Goal: Task Accomplishment & Management: Manage account settings

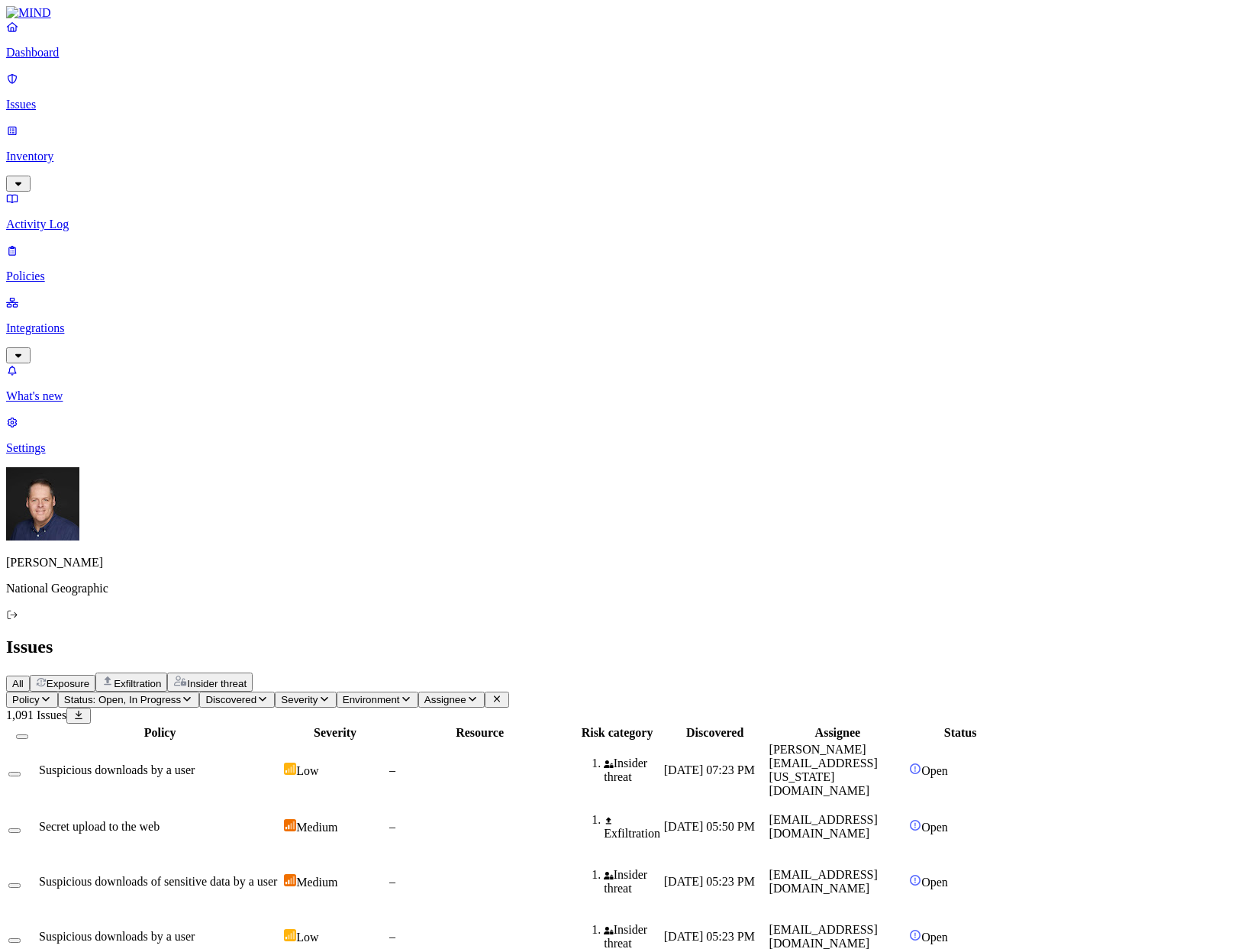
click at [60, 321] on p "Integrations" at bounding box center [618, 328] width 1223 height 14
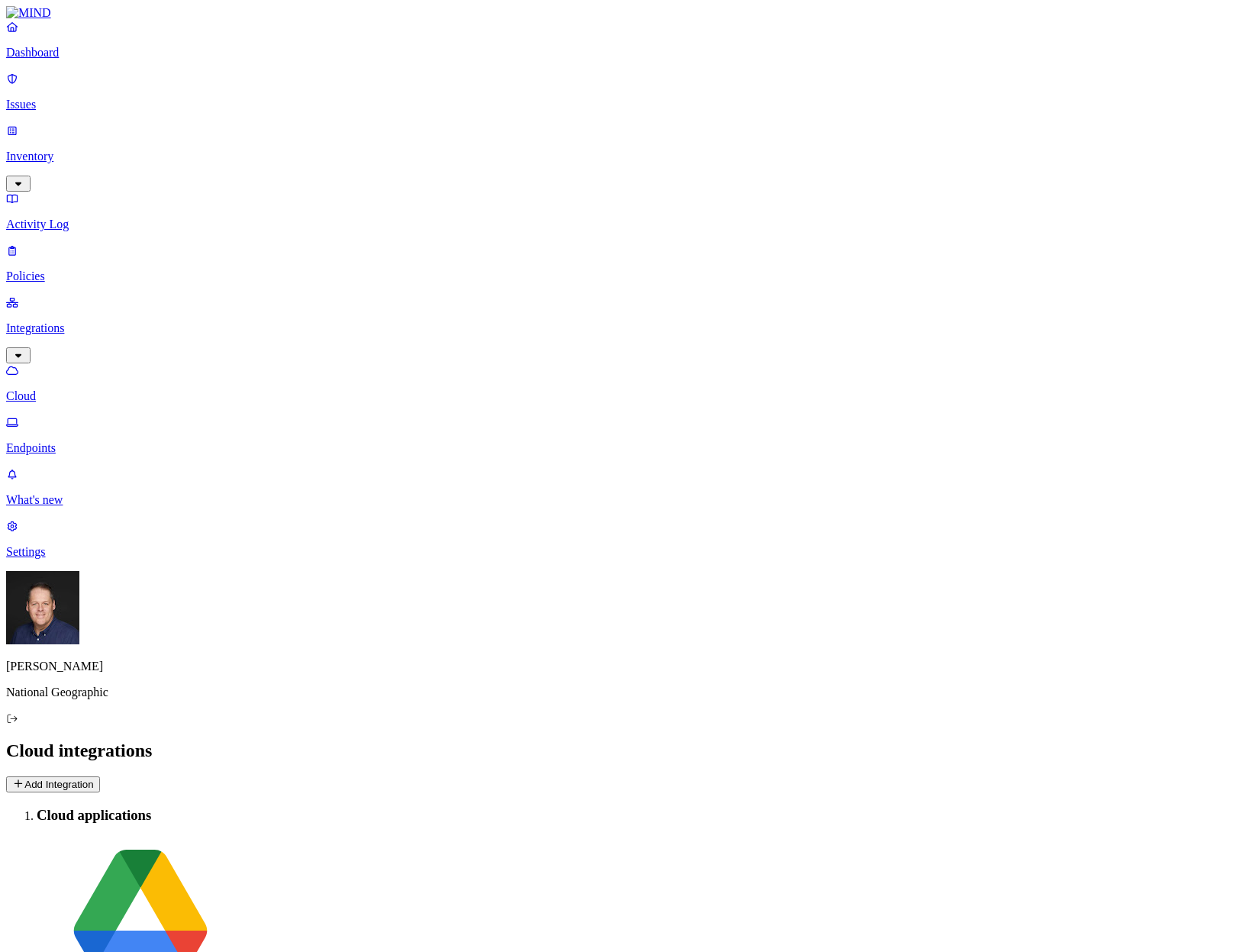
click at [100, 776] on button "Add Integration" at bounding box center [53, 784] width 94 height 16
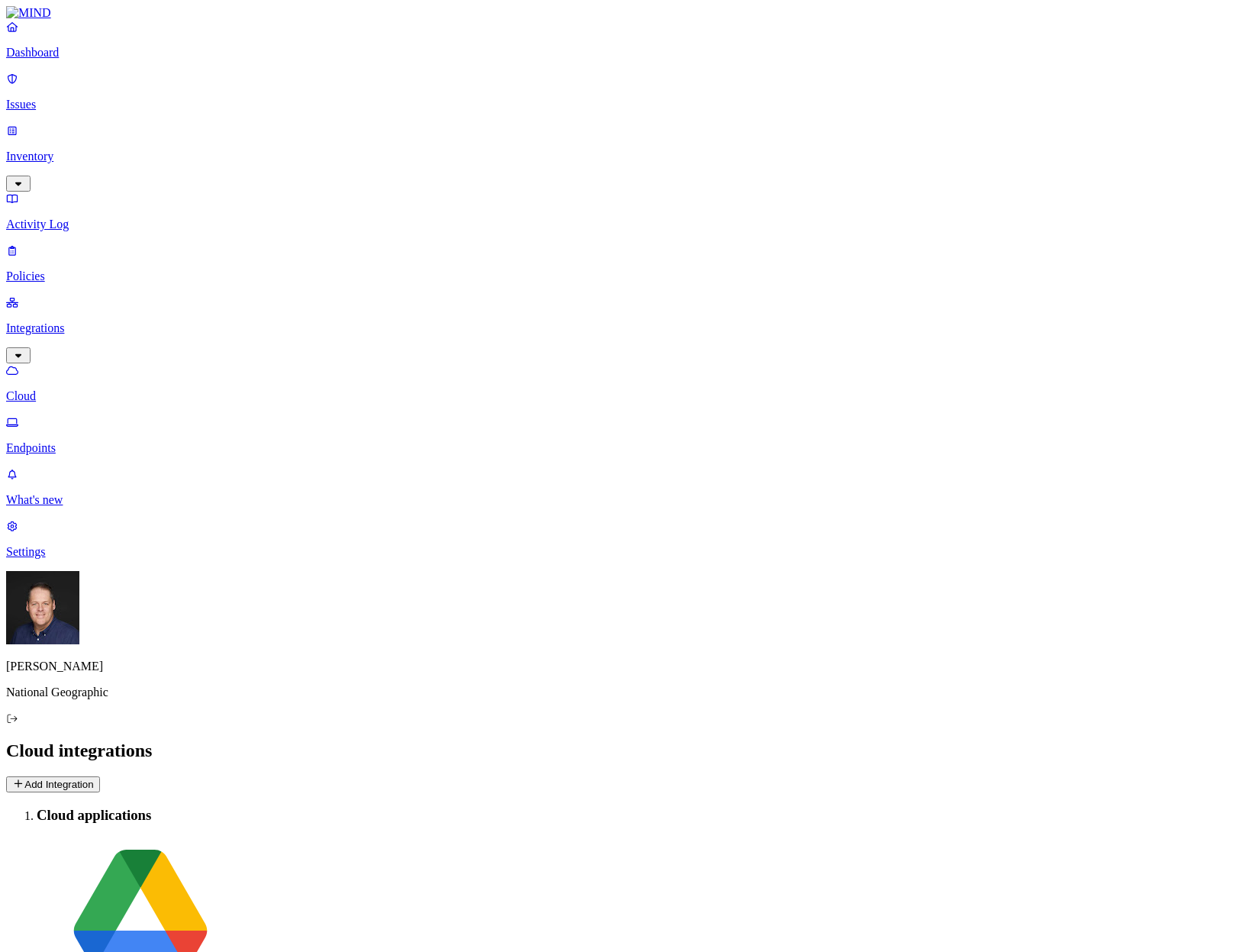
click at [76, 270] on p "Policies" at bounding box center [618, 277] width 1223 height 14
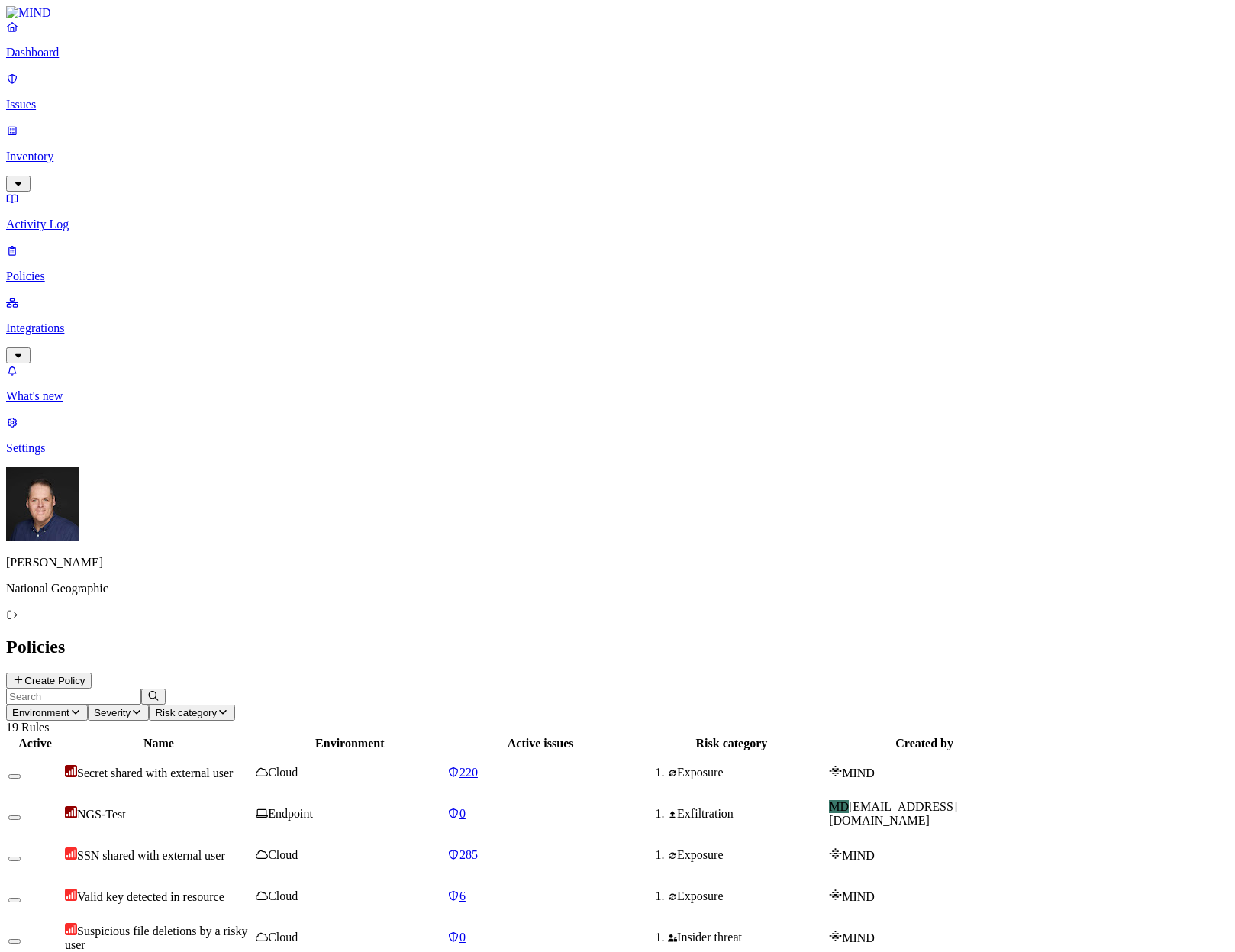
click at [253, 806] on div "NGS-Test" at bounding box center [159, 814] width 188 height 15
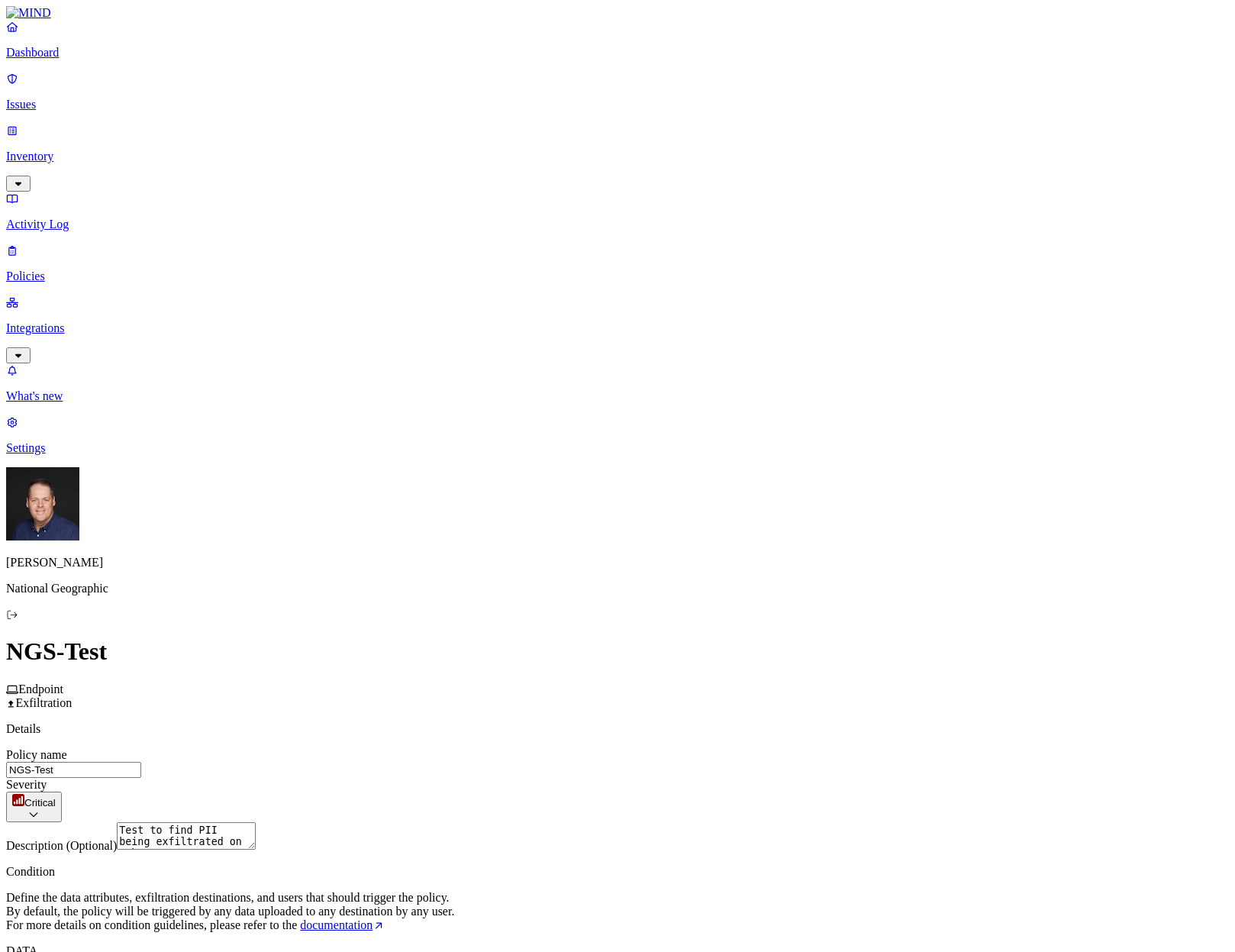
scroll to position [453, 0]
click at [72, 150] on p "Inventory" at bounding box center [618, 156] width 1223 height 14
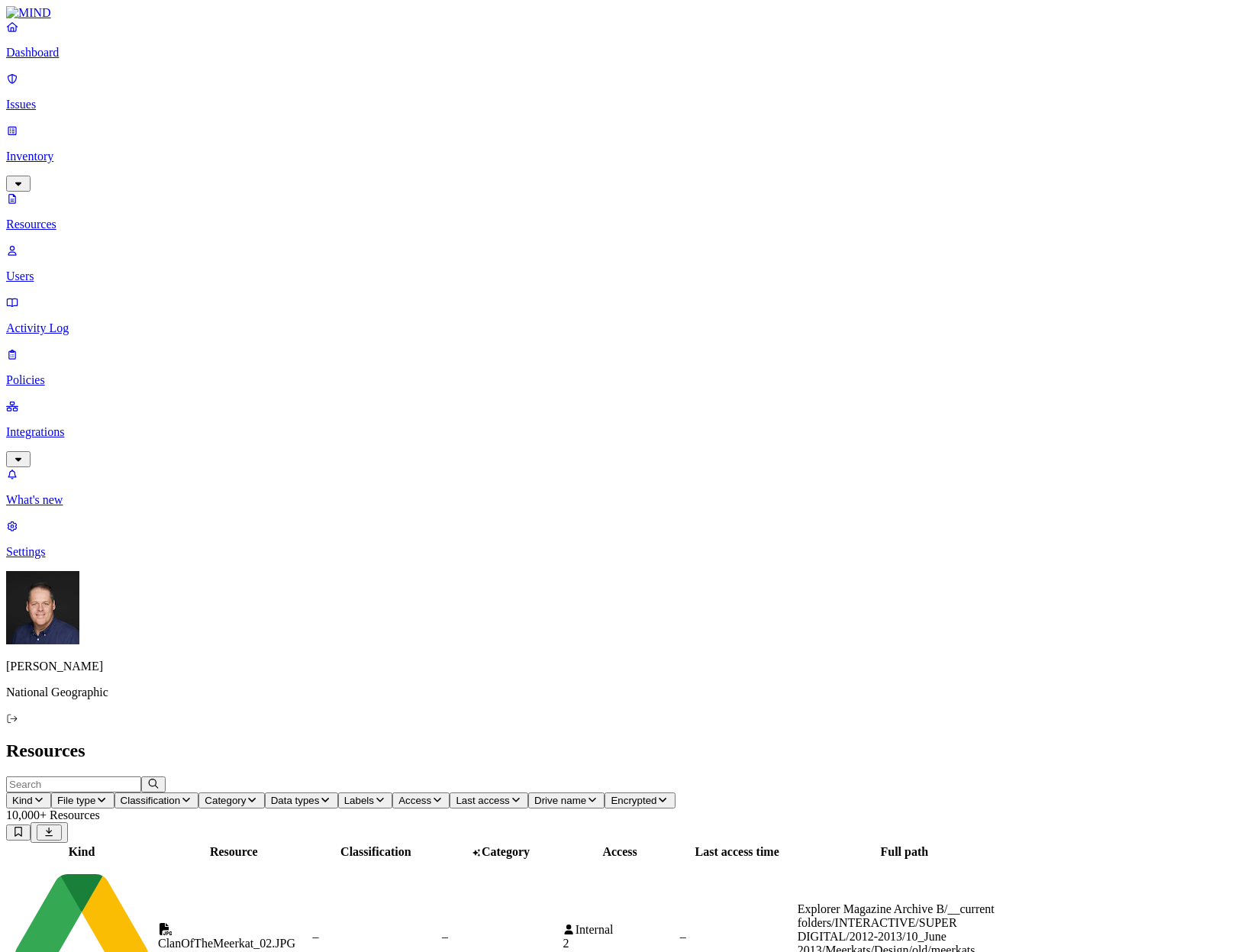
click at [86, 270] on p "Users" at bounding box center [618, 277] width 1223 height 14
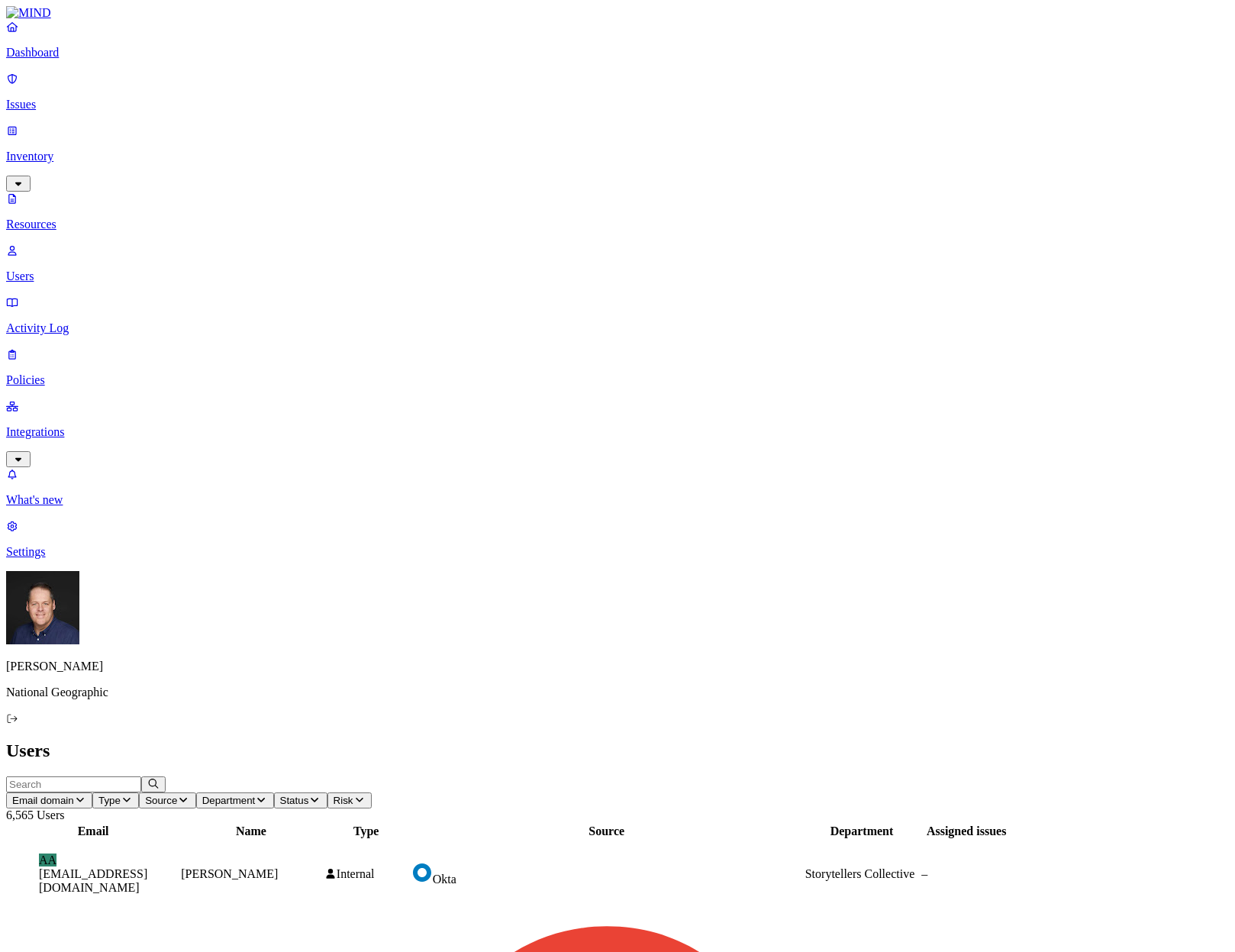
click at [82, 426] on p "Integrations" at bounding box center [618, 432] width 1223 height 14
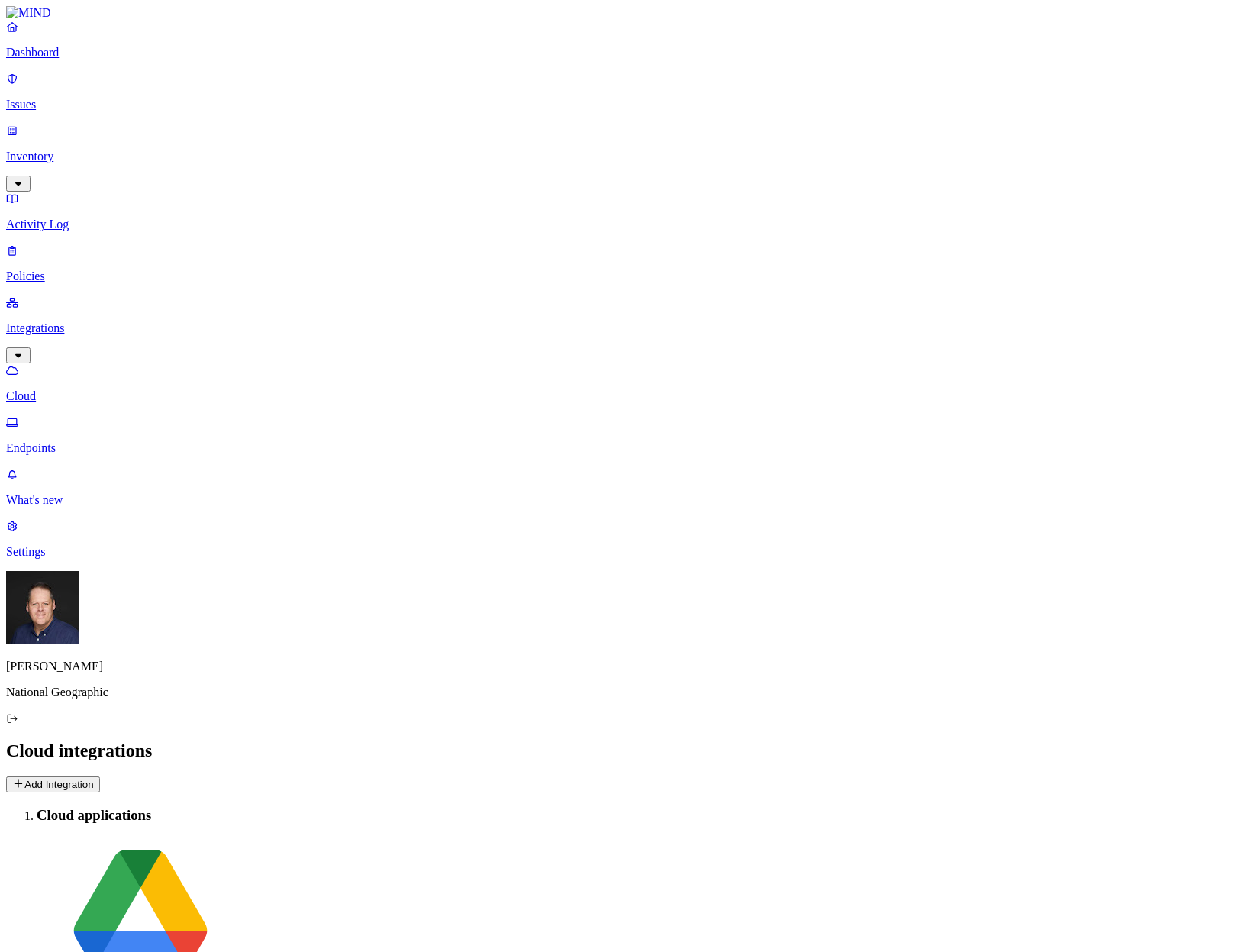
click at [72, 441] on p "Endpoints" at bounding box center [618, 448] width 1223 height 14
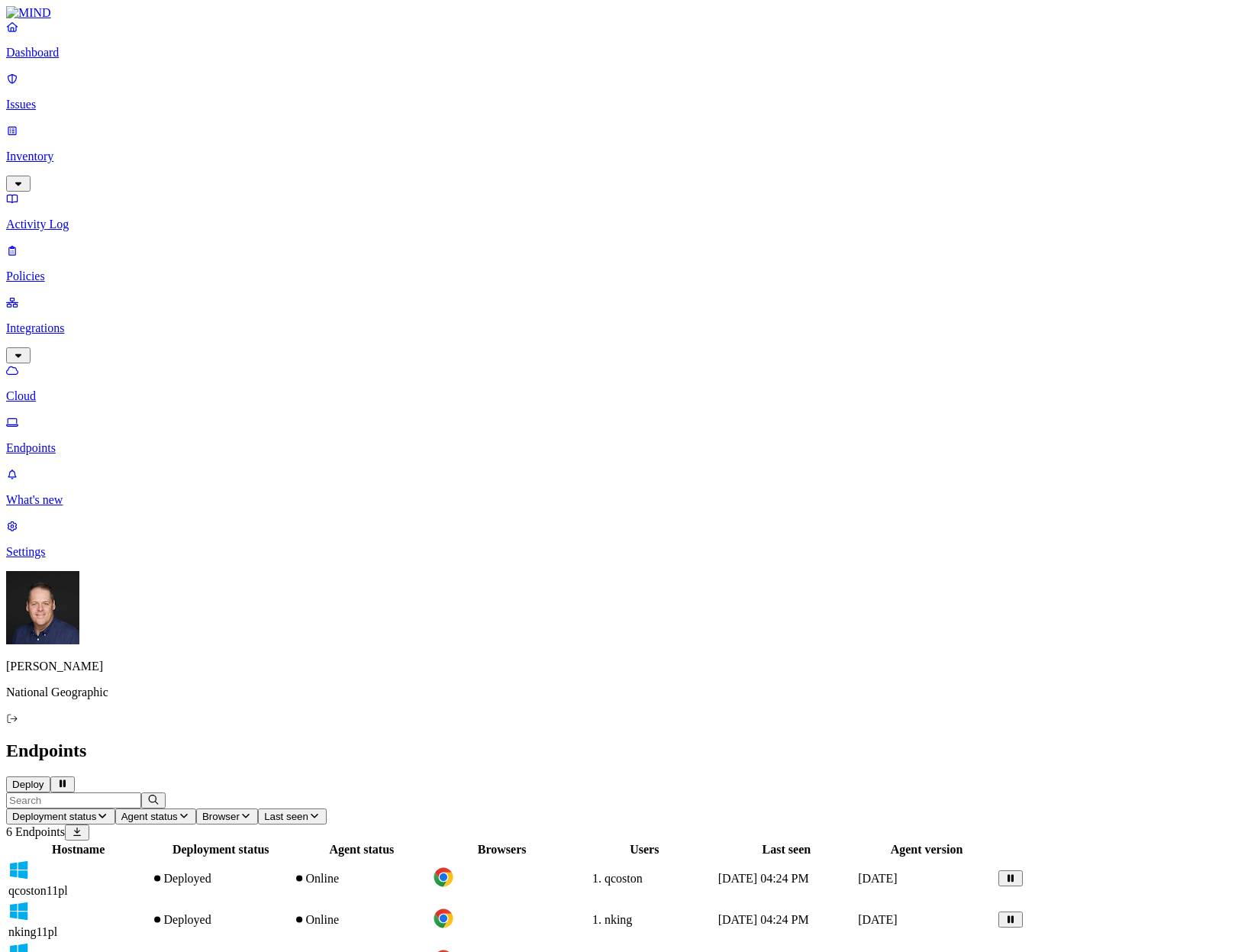
click at [71, 270] on p "Policies" at bounding box center [618, 277] width 1223 height 14
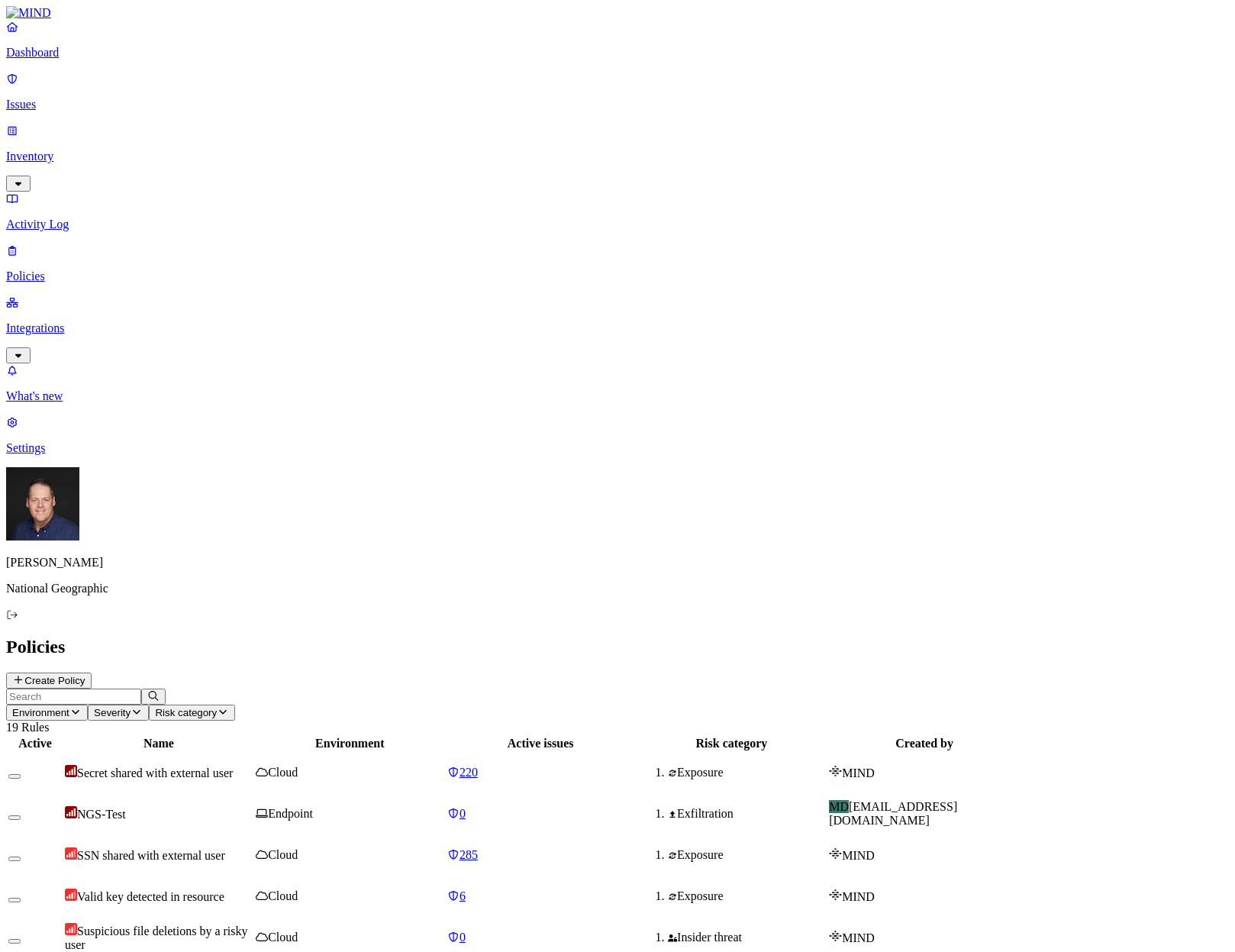
click at [126, 808] on span "NGS-Test" at bounding box center [101, 814] width 49 height 13
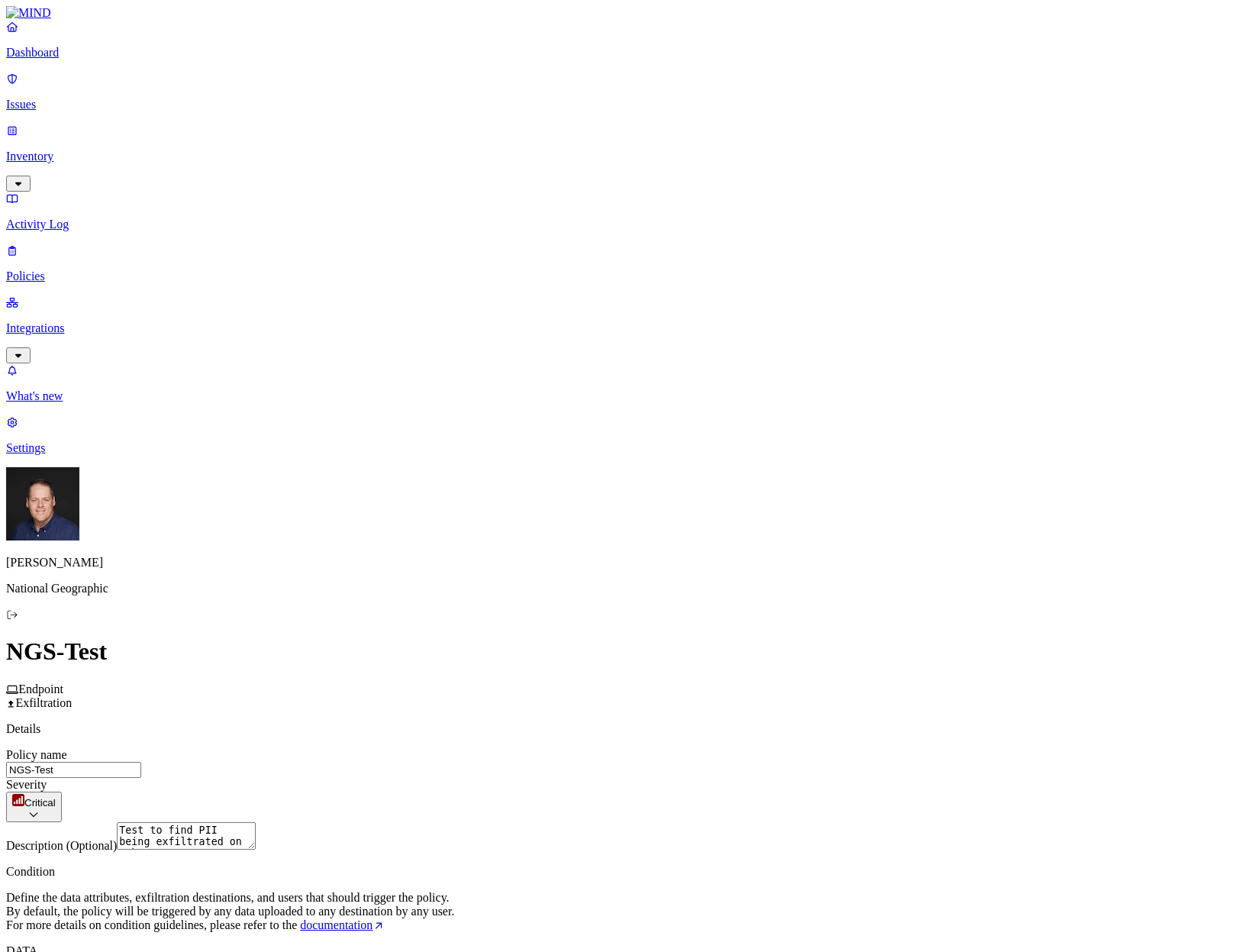
scroll to position [453, 0]
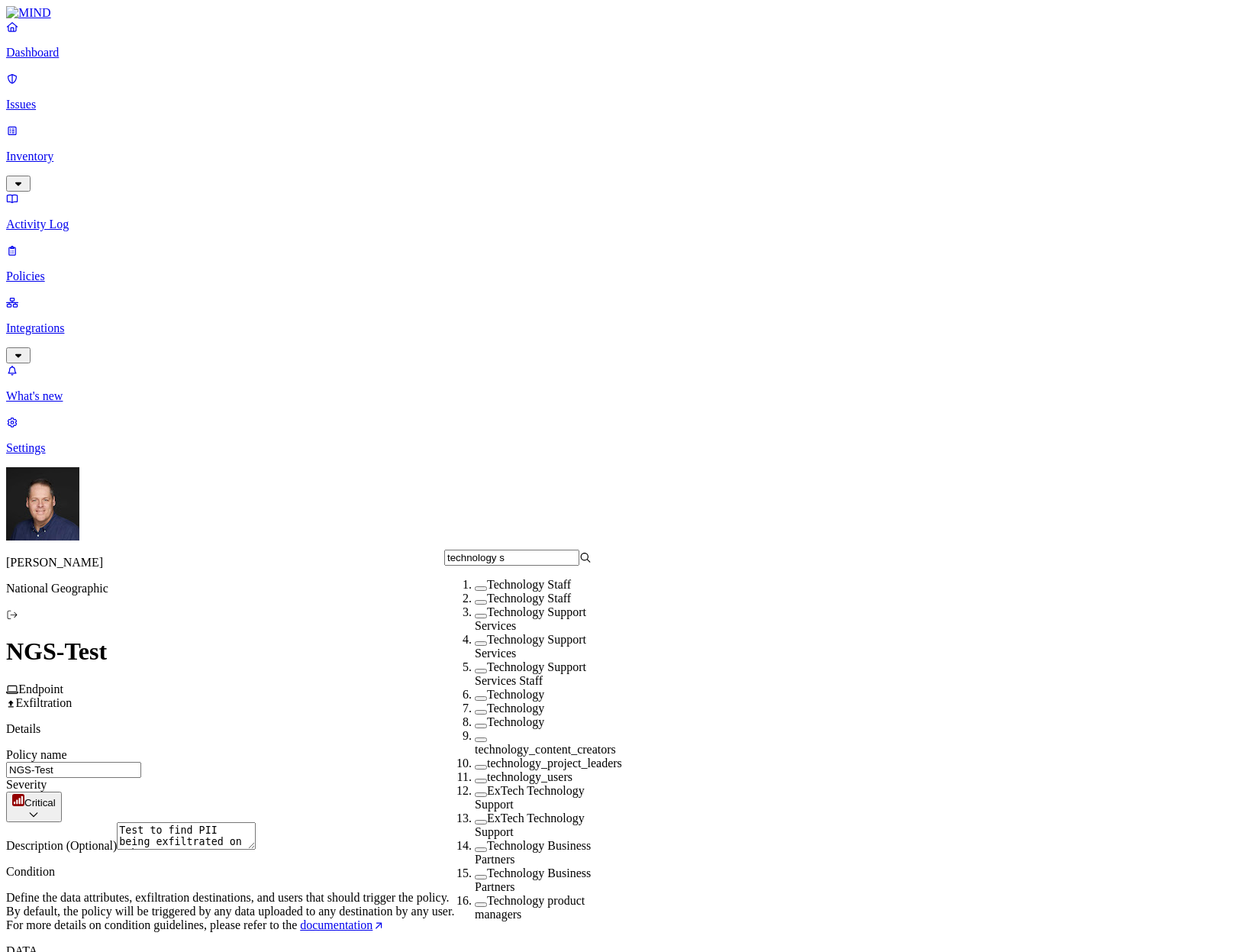
type input "technology s"
click at [475, 646] on button "button" at bounding box center [481, 644] width 12 height 5
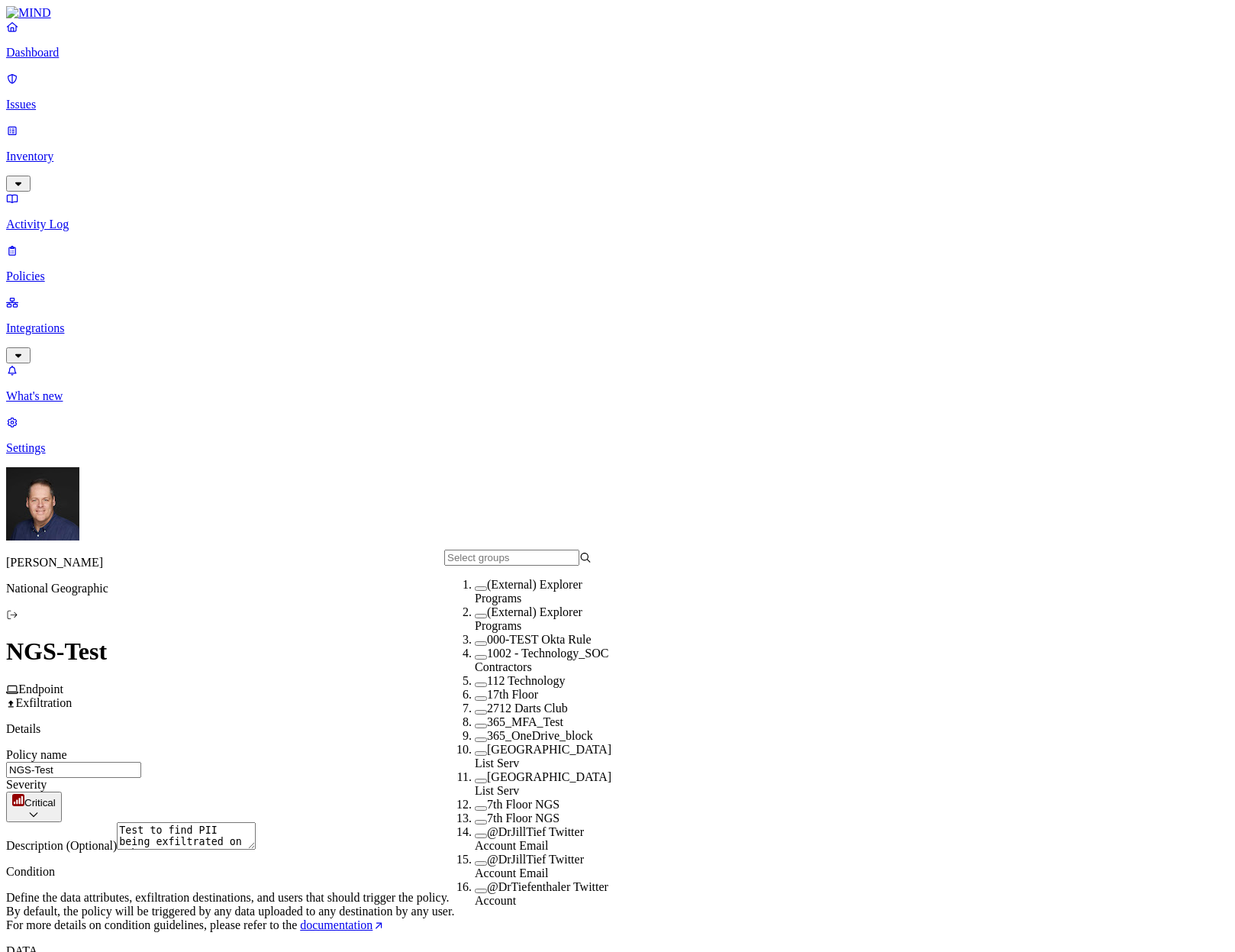
click at [555, 566] on input "text" at bounding box center [511, 557] width 135 height 16
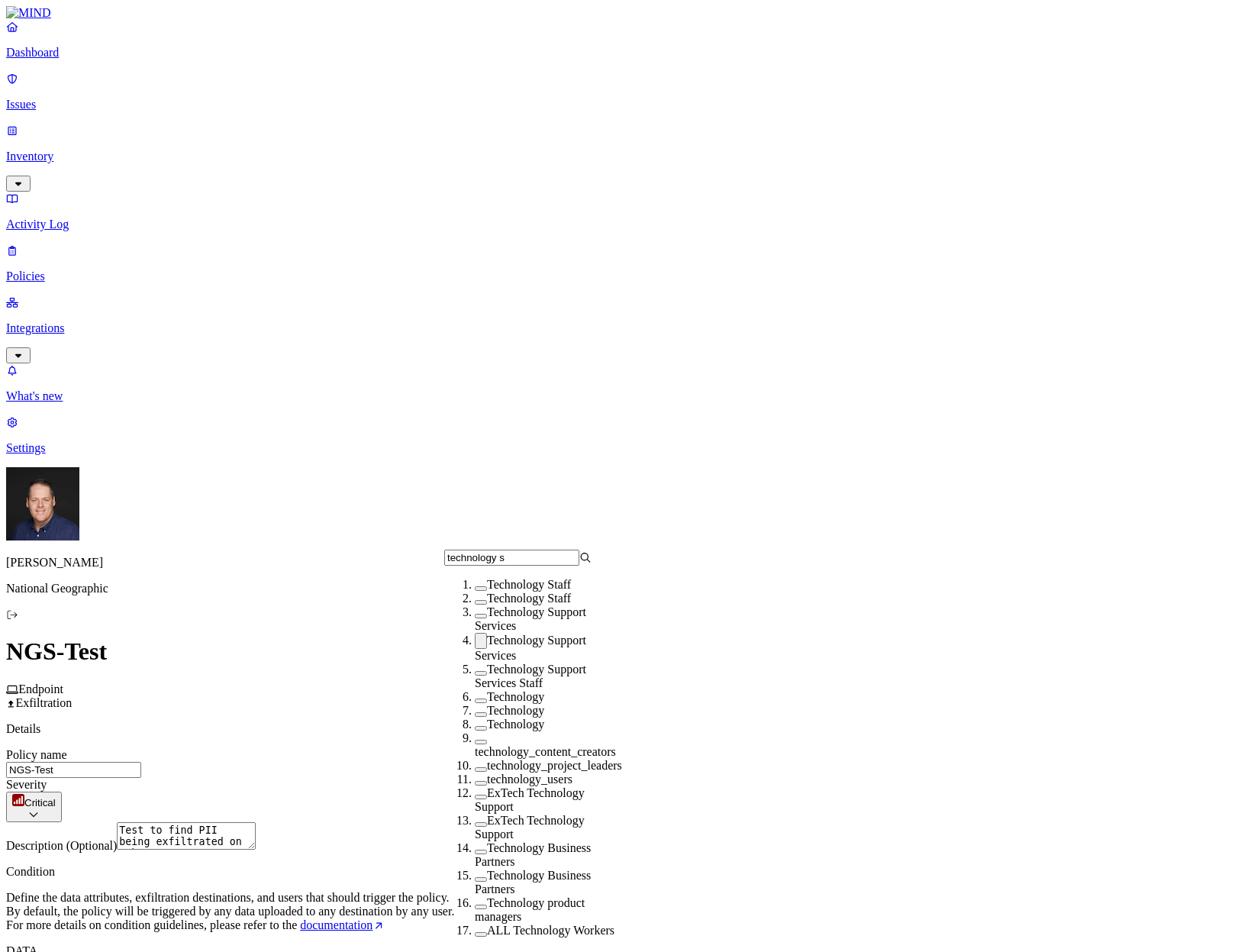
type input "technology s"
click at [475, 618] on button "button" at bounding box center [481, 616] width 12 height 5
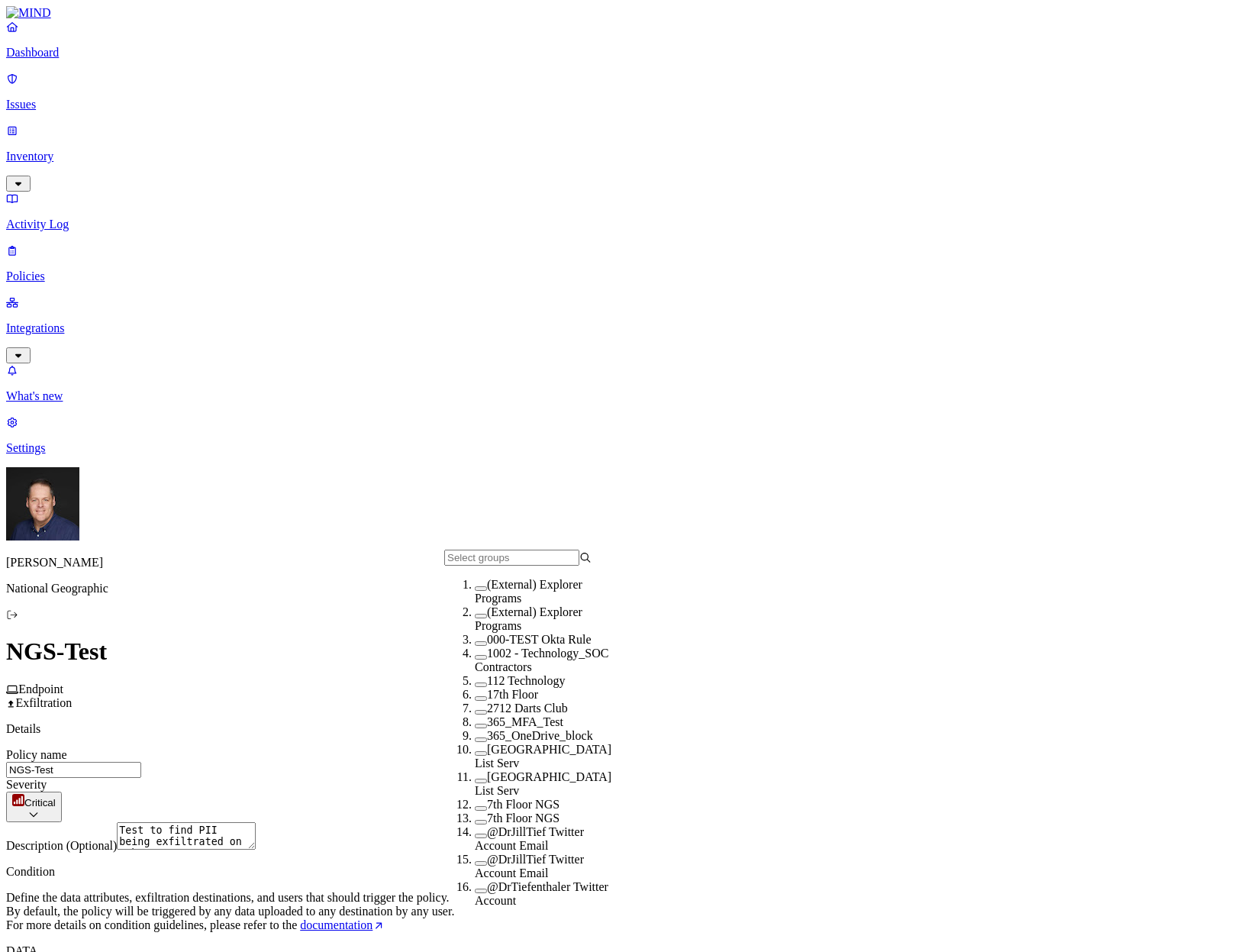
click at [547, 561] on input "text" at bounding box center [511, 557] width 135 height 16
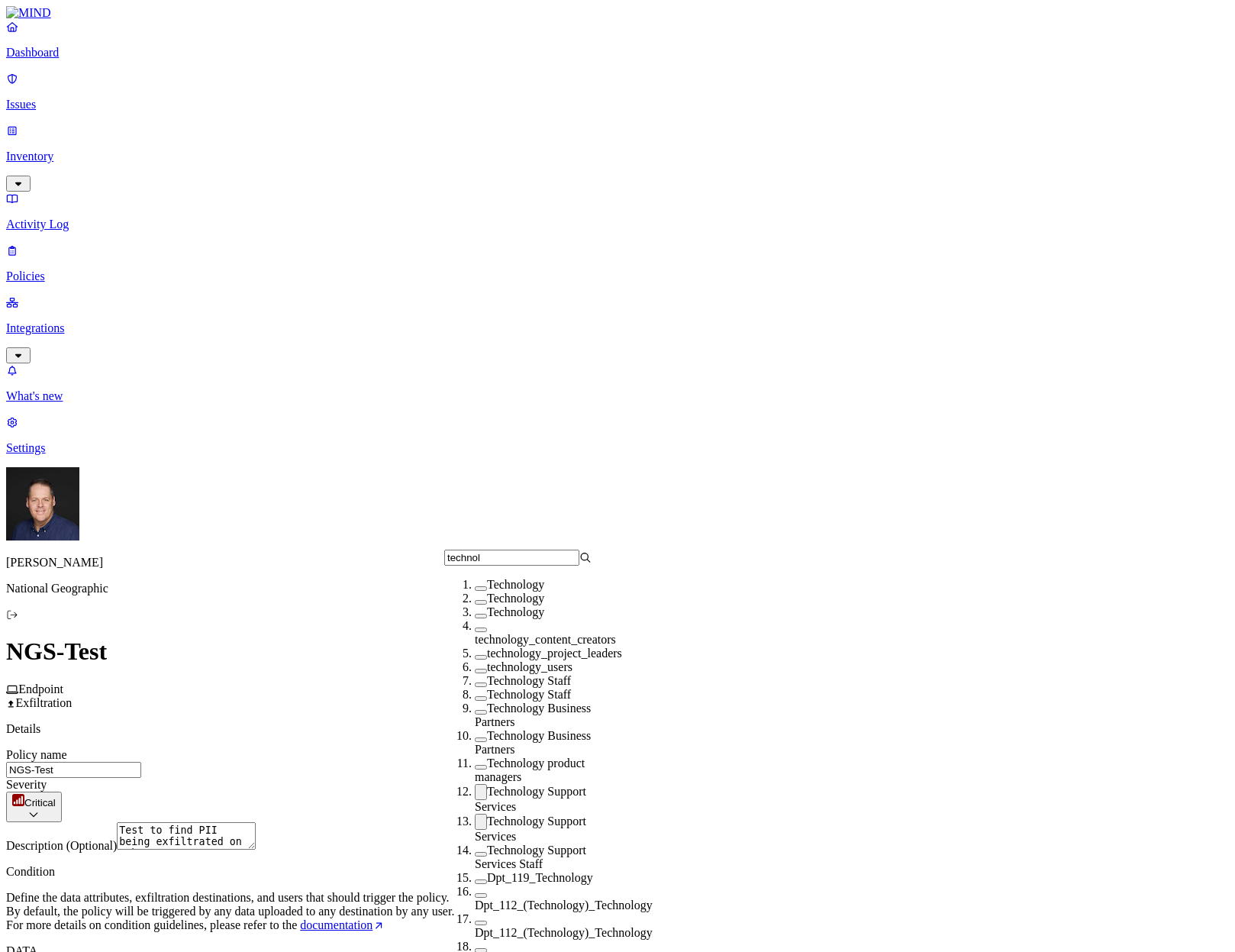
scroll to position [153, 0]
type input "technol"
click at [475, 852] on button "button" at bounding box center [481, 854] width 12 height 5
